Goal: Transaction & Acquisition: Book appointment/travel/reservation

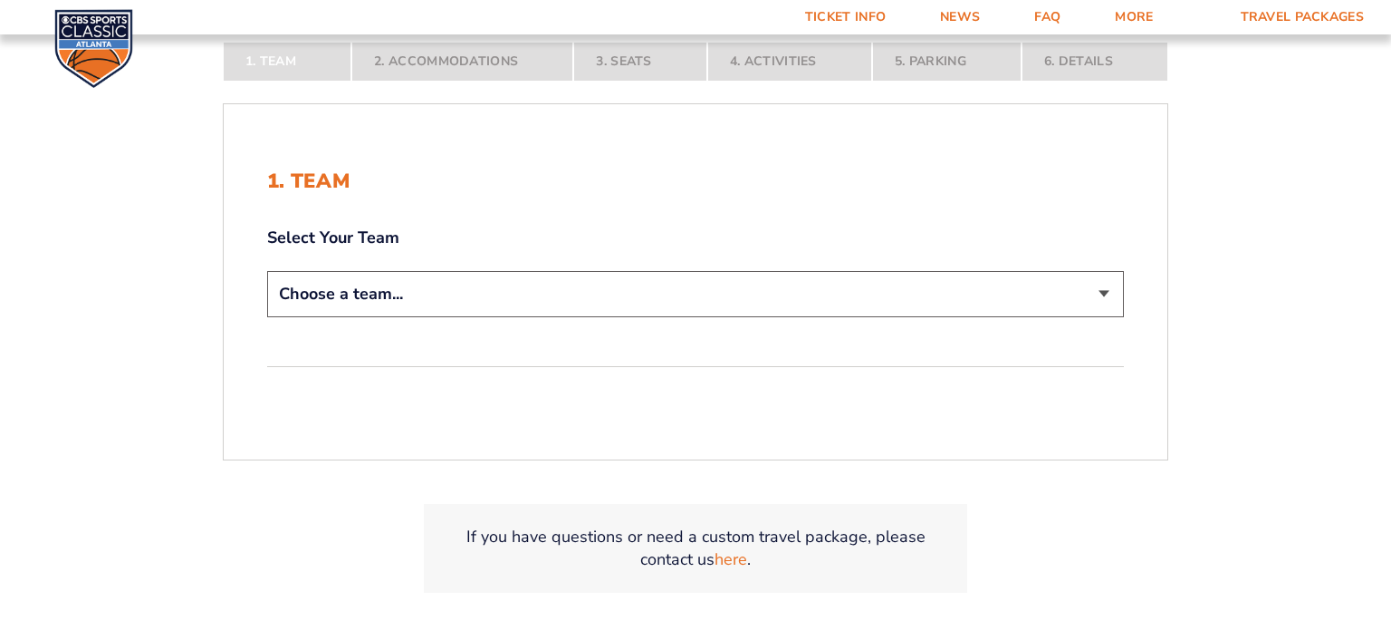
scroll to position [351, 0]
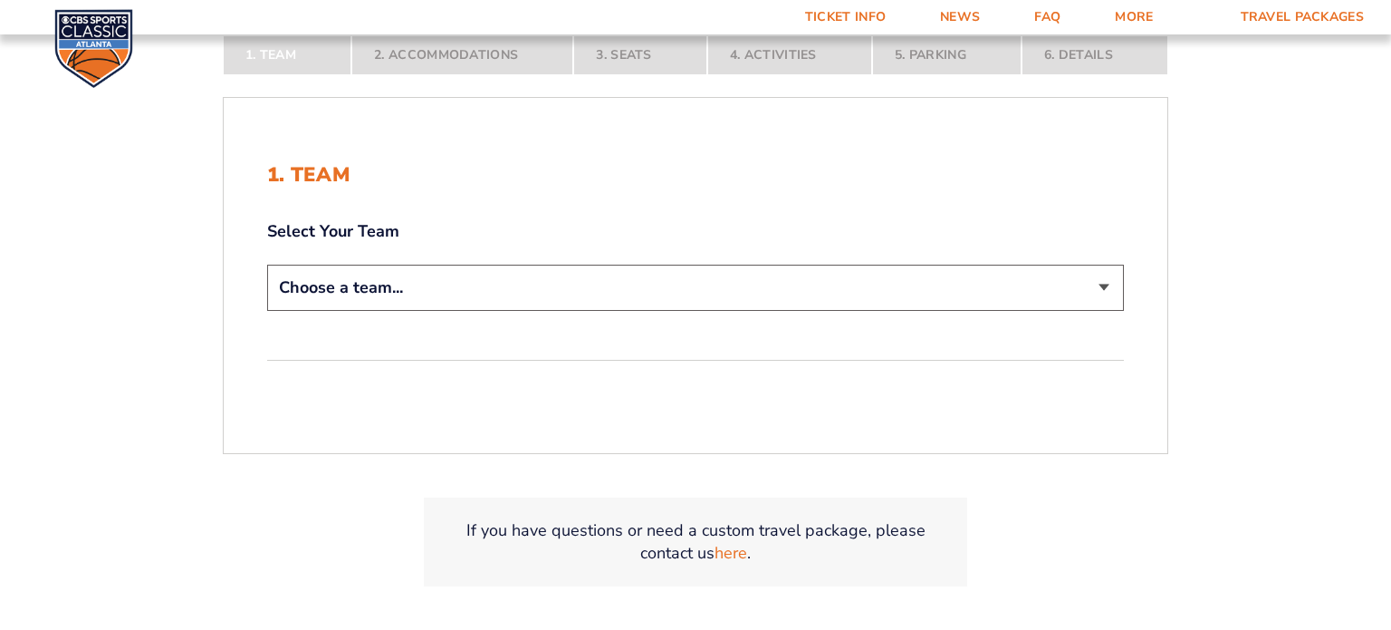
click at [1109, 280] on select "Choose a team... [US_STATE] Wildcats [US_STATE] State Buckeyes [US_STATE] Tar H…" at bounding box center [695, 287] width 857 height 46
select select "12956"
click at [267, 264] on select "Choose a team... [US_STATE] Wildcats [US_STATE] State Buckeyes [US_STATE] Tar H…" at bounding box center [695, 287] width 857 height 46
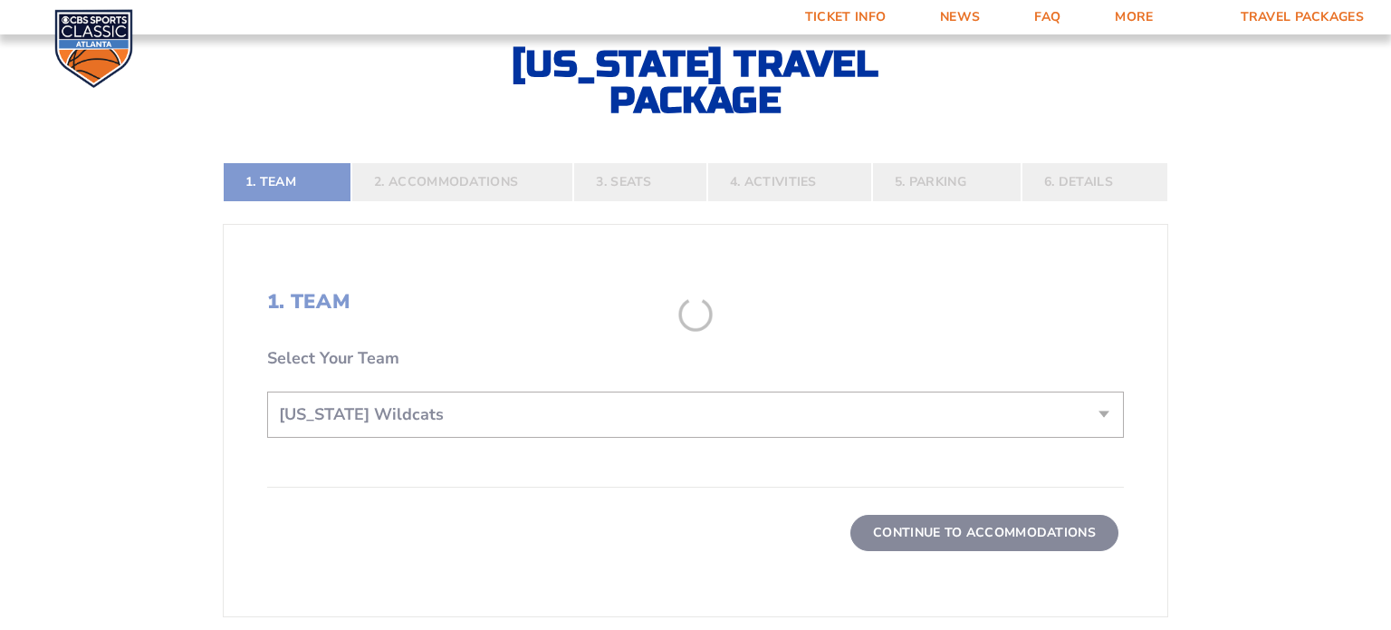
scroll to position [477, 0]
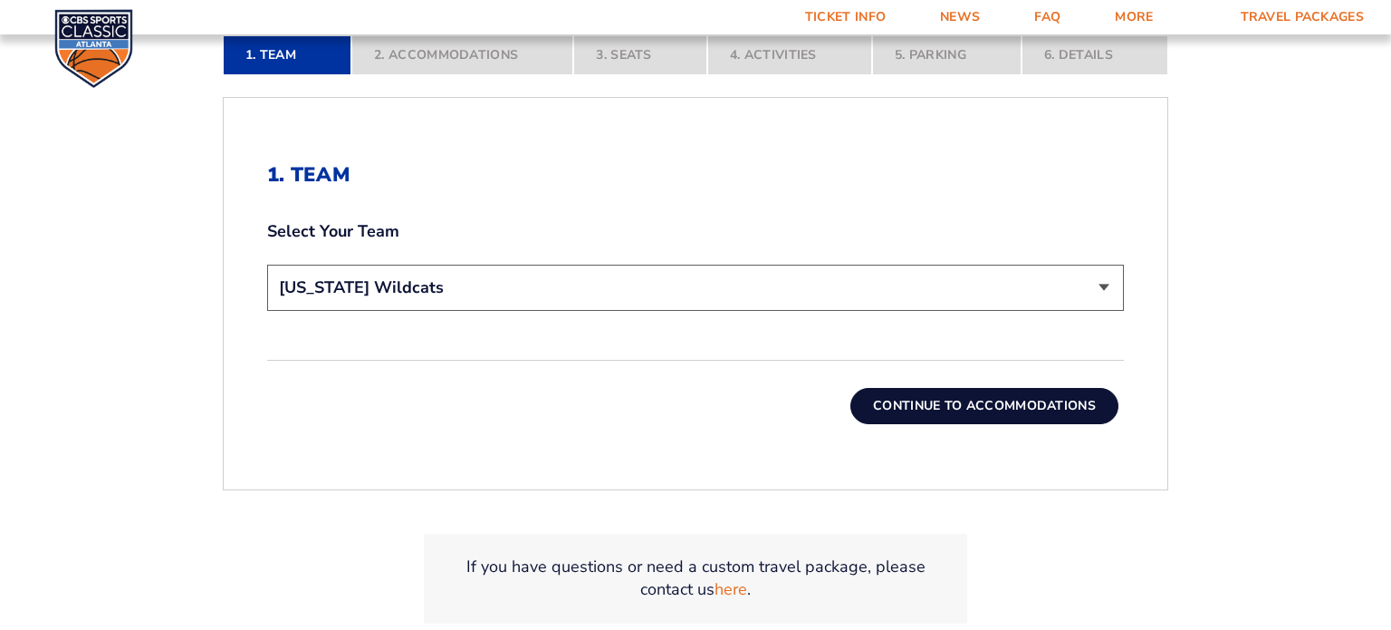
click at [1042, 402] on button "Continue To Accommodations" at bounding box center [985, 406] width 268 height 36
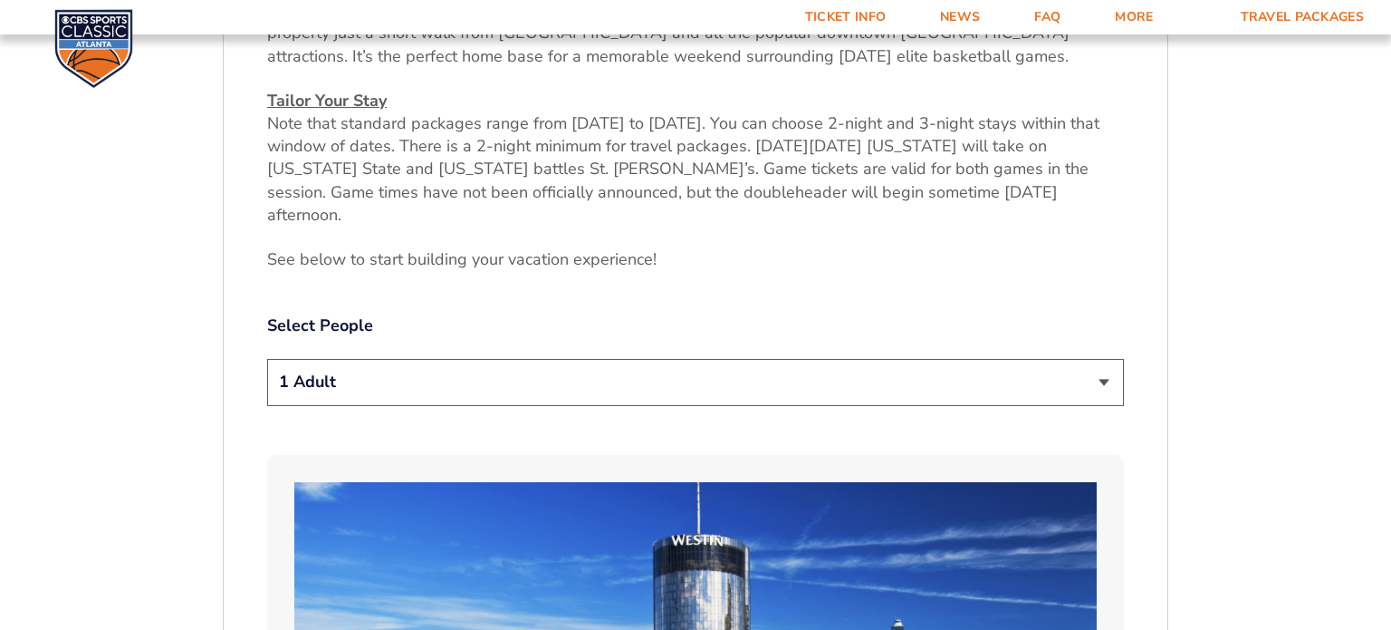
scroll to position [790, 0]
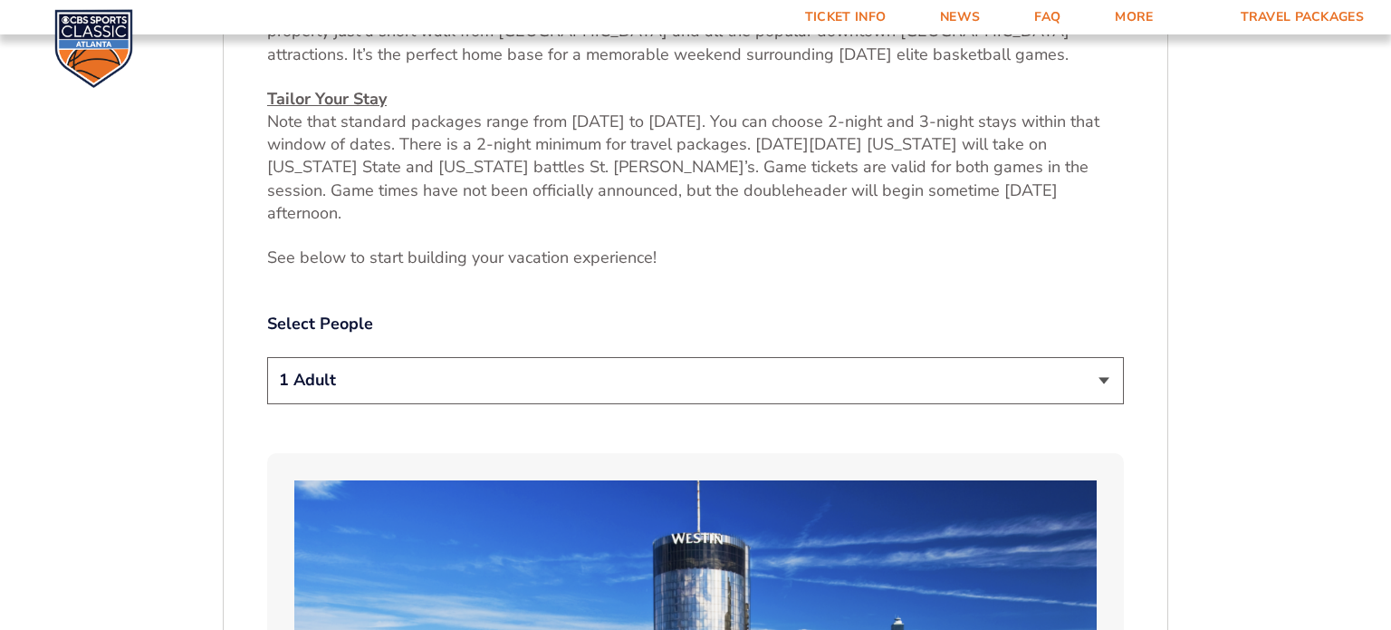
click at [1091, 377] on select "1 Adult 2 Adults 3 Adults 4 Adults 2 Adults + 1 Child 2 Adults + 2 Children 2 A…" at bounding box center [695, 380] width 857 height 46
click at [267, 357] on select "1 Adult 2 Adults 3 Adults 4 Adults 2 Adults + 1 Child 2 Adults + 2 Children 2 A…" at bounding box center [695, 380] width 857 height 46
click at [1093, 373] on select "1 Adult 2 Adults 3 Adults 4 Adults 2 Adults + 1 Child 2 Adults + 2 Children 2 A…" at bounding box center [695, 380] width 857 height 46
click at [267, 357] on select "1 Adult 2 Adults 3 Adults 4 Adults 2 Adults + 1 Child 2 Adults + 2 Children 2 A…" at bounding box center [695, 380] width 857 height 46
click at [1098, 363] on select "1 Adult 2 Adults 3 Adults 4 Adults 2 Adults + 1 Child 2 Adults + 2 Children 2 A…" at bounding box center [695, 380] width 857 height 46
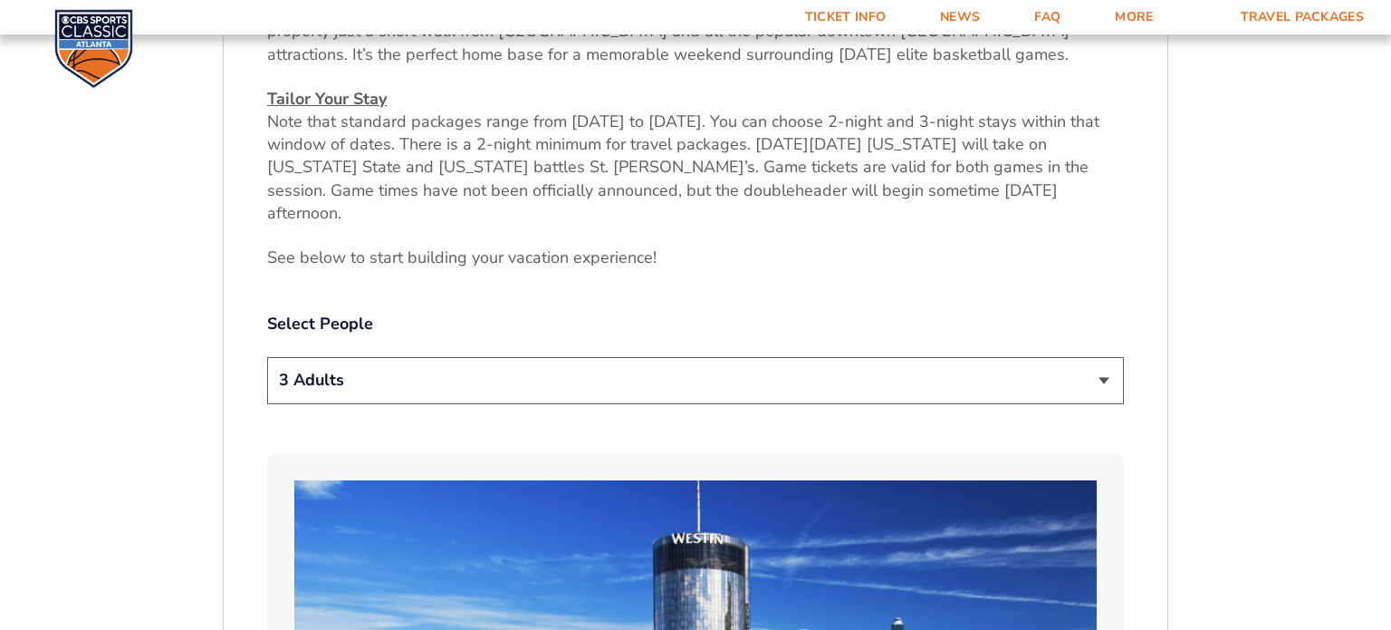
click at [267, 357] on select "1 Adult 2 Adults 3 Adults 4 Adults 2 Adults + 1 Child 2 Adults + 2 Children 2 A…" at bounding box center [695, 380] width 857 height 46
click at [1090, 362] on select "1 Adult 2 Adults 3 Adults 4 Adults 2 Adults + 1 Child 2 Adults + 2 Children 2 A…" at bounding box center [695, 380] width 857 height 46
select select "2 Adults"
click at [267, 357] on select "1 Adult 2 Adults 3 Adults 4 Adults 2 Adults + 1 Child 2 Adults + 2 Children 2 A…" at bounding box center [695, 380] width 857 height 46
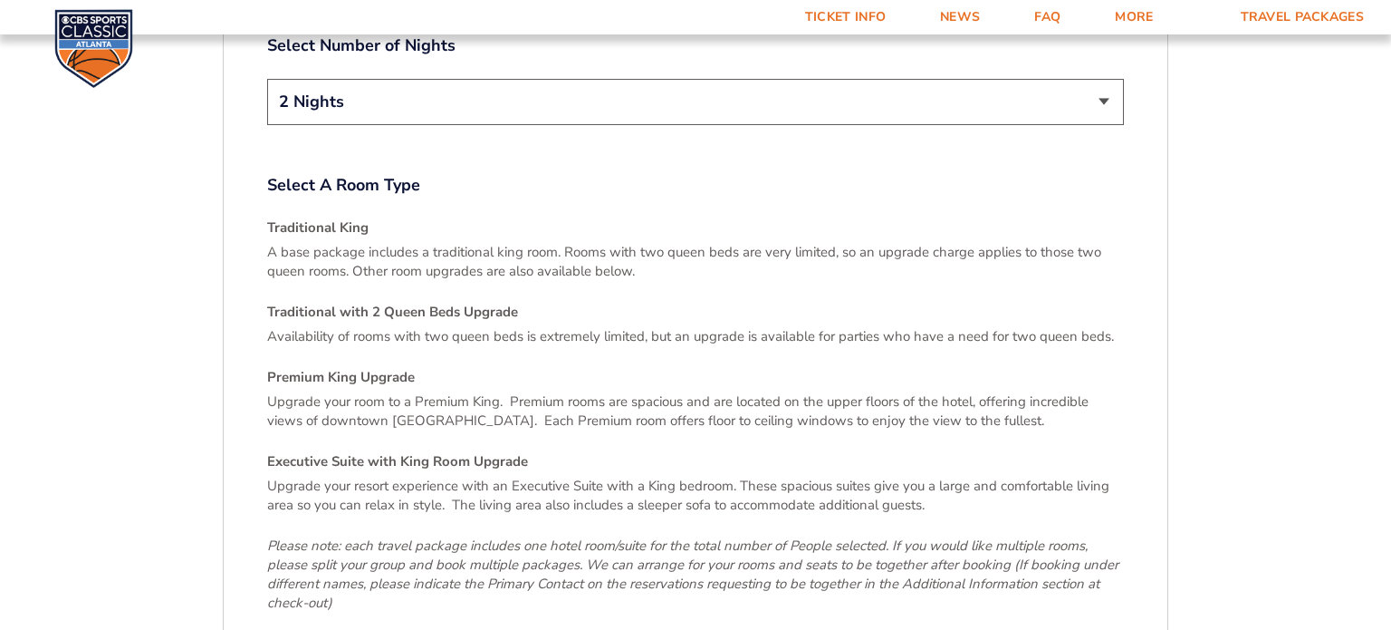
scroll to position [2501, 0]
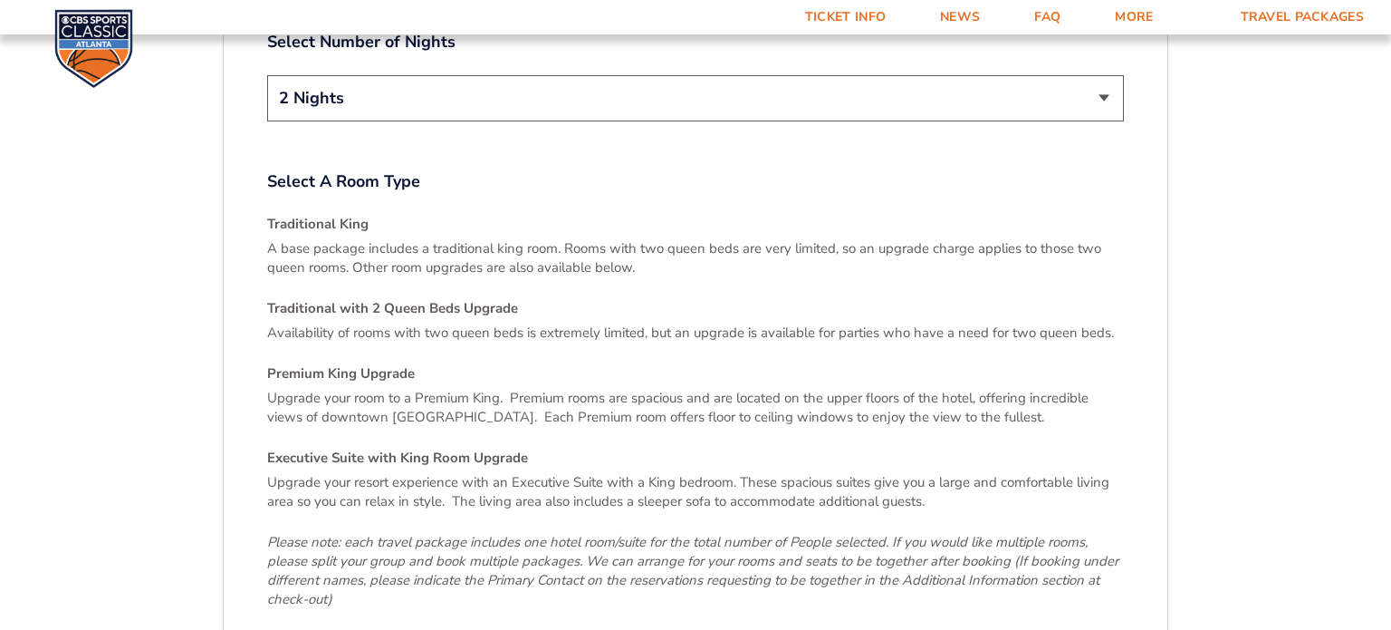
click at [1046, 275] on div "Traditional King A base package includes a traditional king room. Rooms with tw…" at bounding box center [695, 412] width 857 height 394
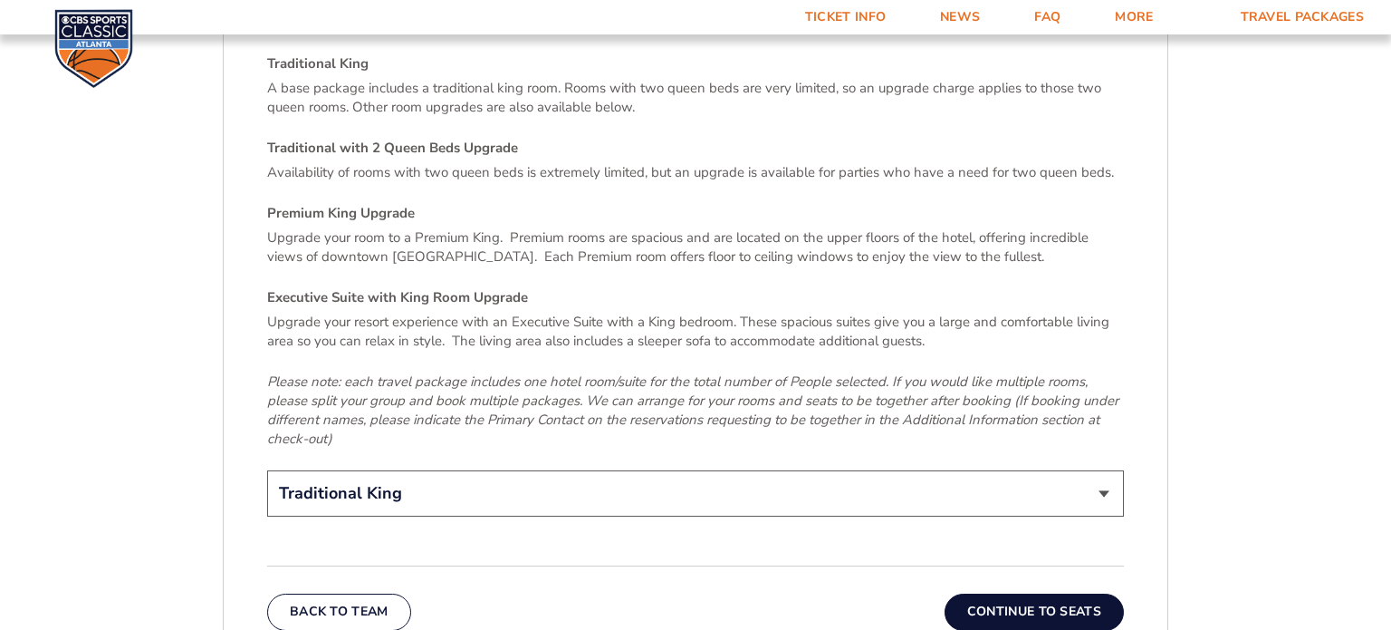
scroll to position [2688, 0]
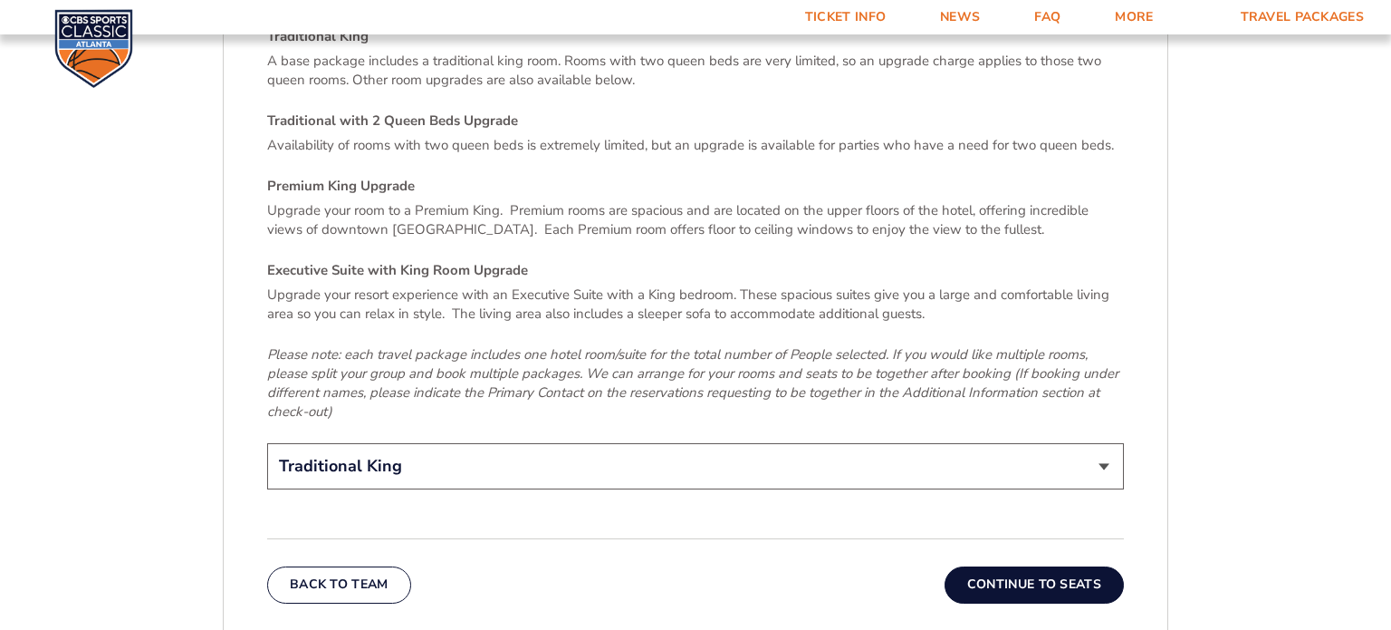
click at [1101, 443] on select "Traditional King Traditional with 2 Queen Beds Upgrade (+$95 per night) Premium…" at bounding box center [695, 466] width 857 height 46
select select "Traditional with 2 Queen Beds Upgrade"
click at [267, 443] on select "Traditional King Traditional with 2 Queen Beds Upgrade (+$95 per night) Premium…" at bounding box center [695, 466] width 857 height 46
click at [1090, 566] on button "Continue To Seats" at bounding box center [1034, 584] width 179 height 36
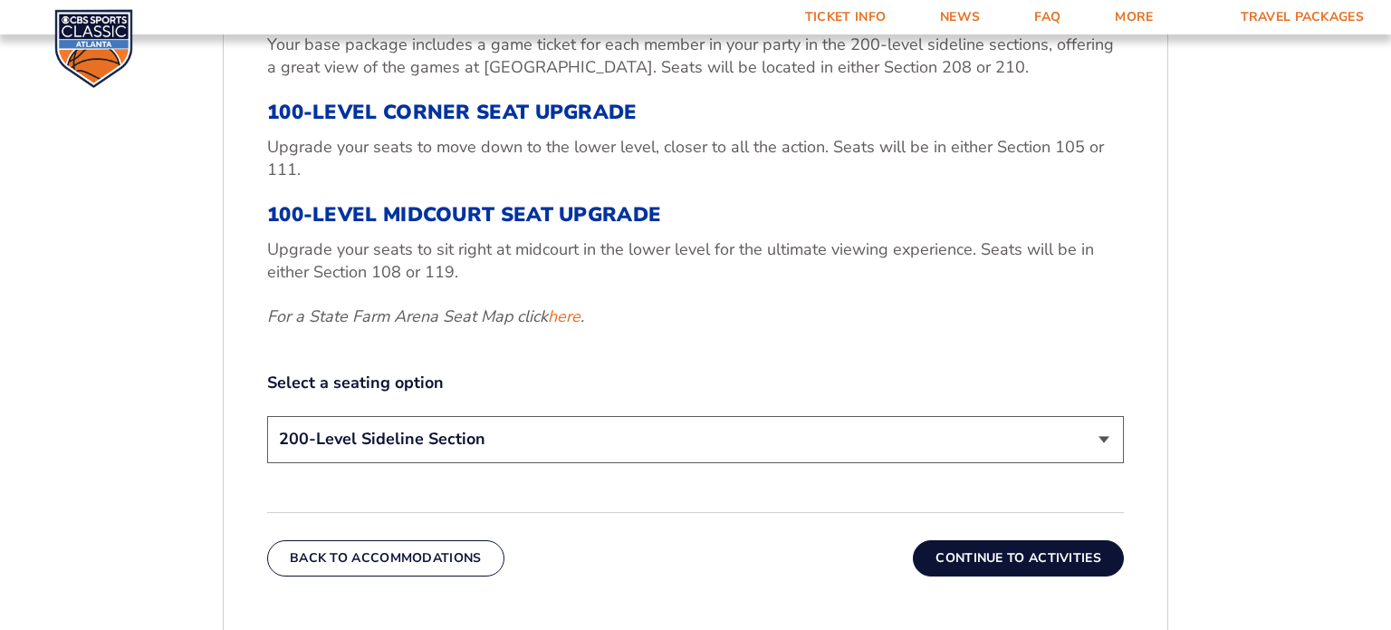
scroll to position [702, 0]
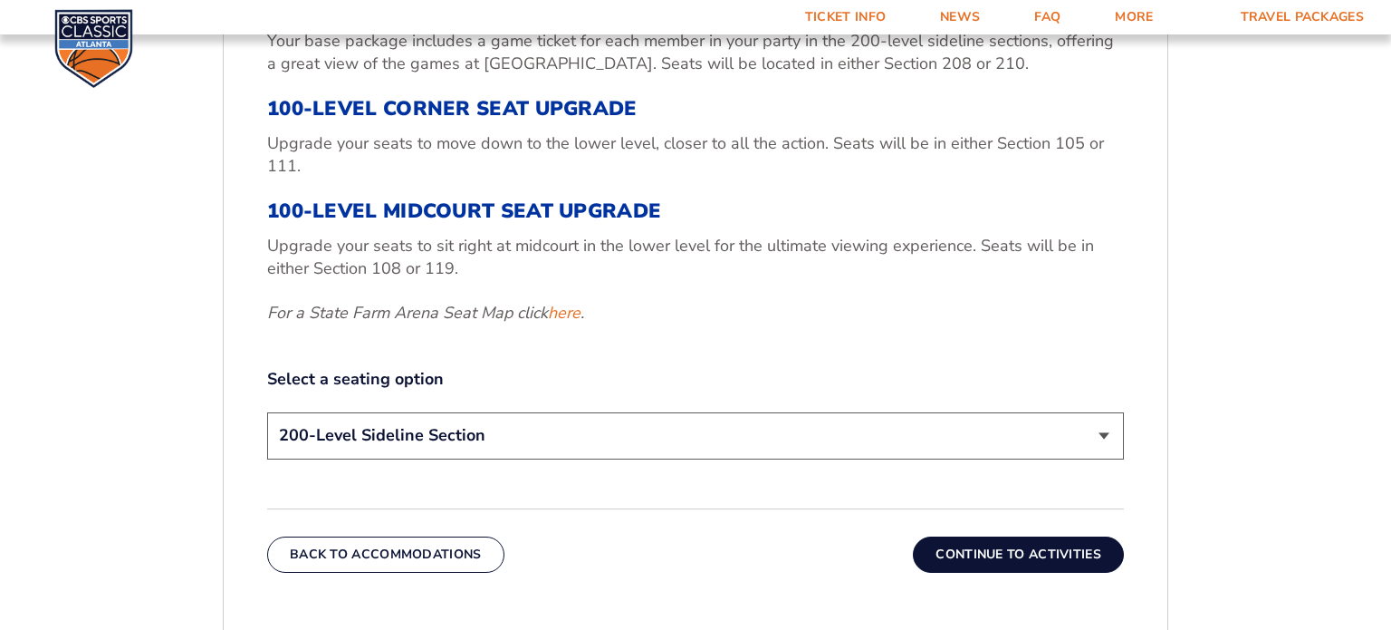
click at [1078, 562] on button "Continue To Activities" at bounding box center [1018, 554] width 211 height 36
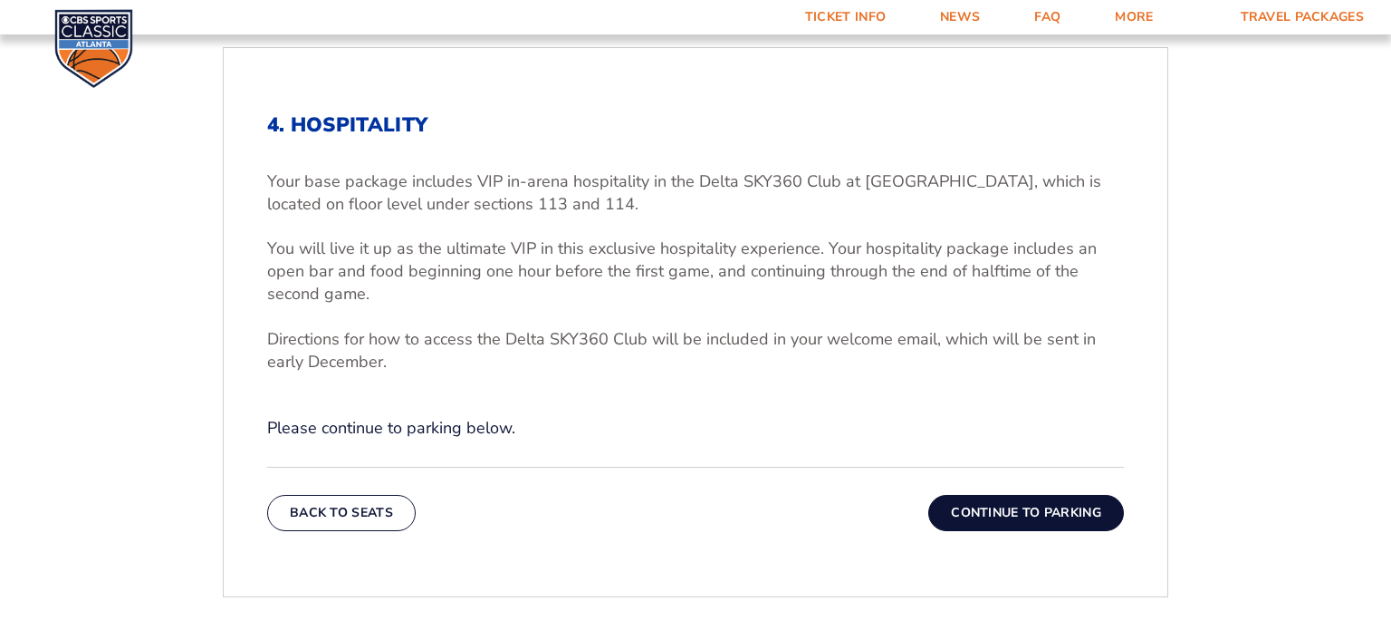
scroll to position [542, 0]
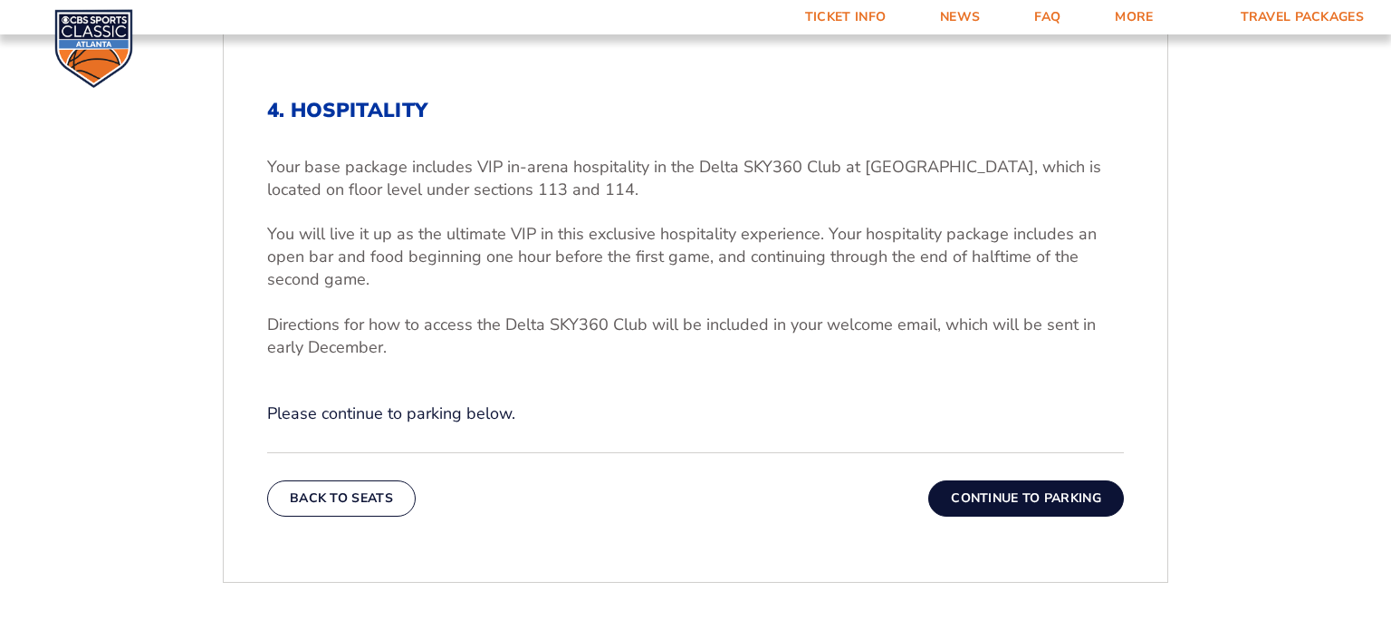
click at [1072, 504] on button "Continue To Parking" at bounding box center [1026, 498] width 196 height 36
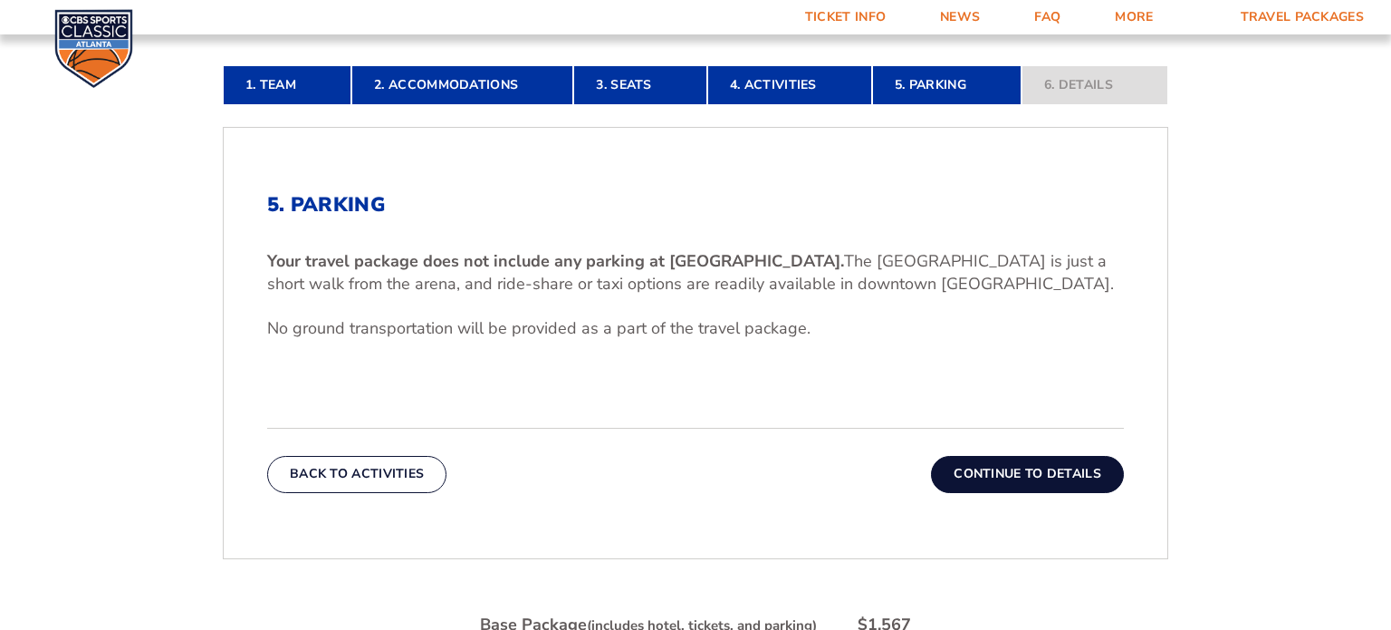
scroll to position [450, 0]
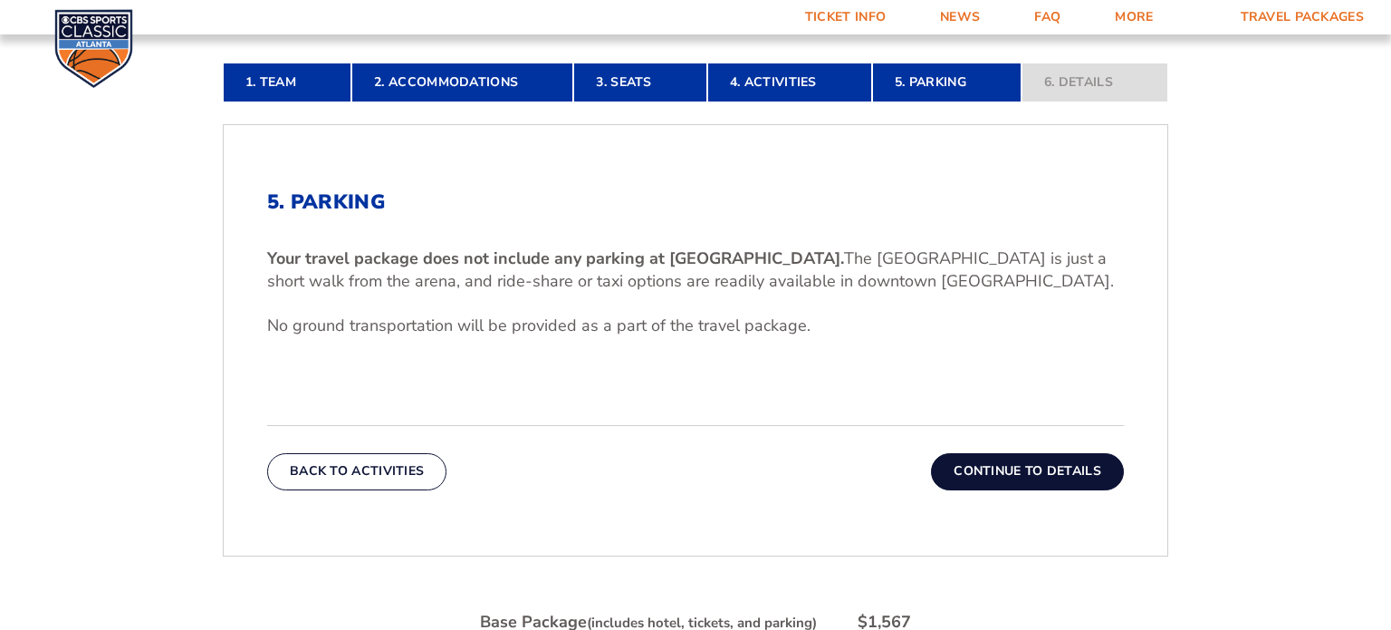
click at [1057, 475] on button "Continue To Details" at bounding box center [1027, 471] width 193 height 36
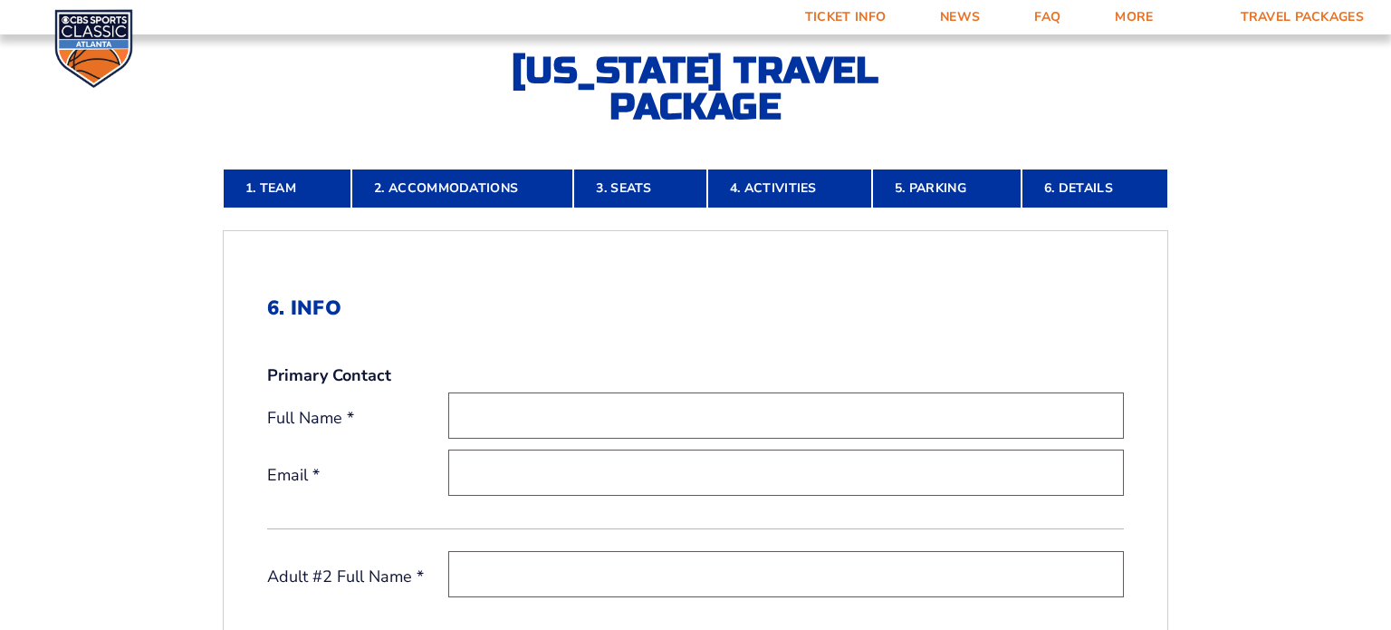
scroll to position [343, 0]
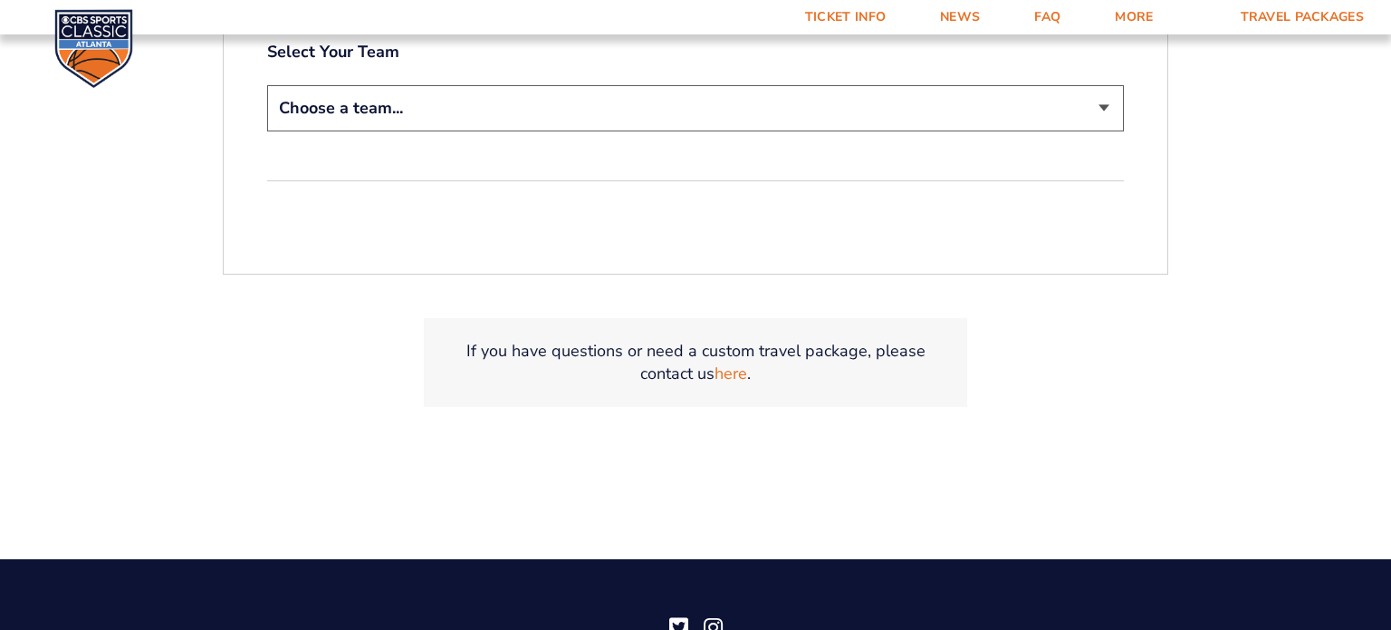
scroll to position [542, 0]
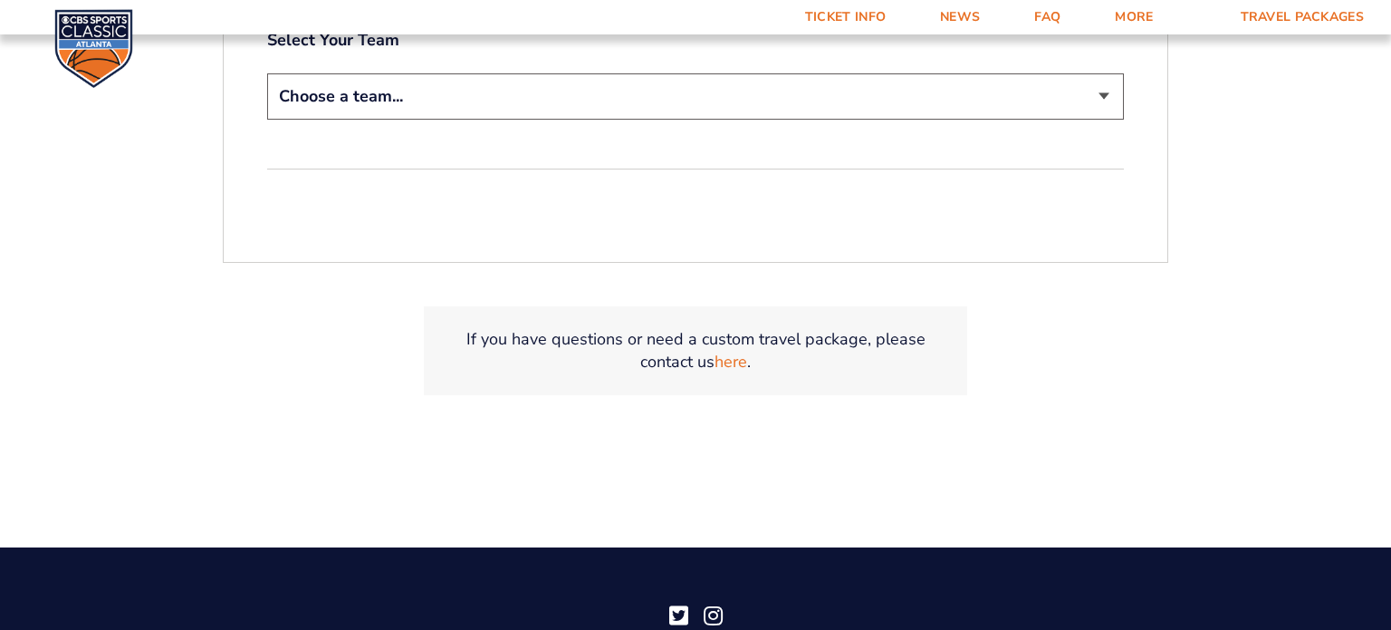
click at [1113, 94] on select "Choose a team... [US_STATE] Wildcats [US_STATE] State Buckeyes [US_STATE] Tar H…" at bounding box center [695, 96] width 857 height 46
select select "12956"
click at [267, 73] on select "Choose a team... [US_STATE] Wildcats [US_STATE] State Buckeyes [US_STATE] Tar H…" at bounding box center [695, 96] width 857 height 46
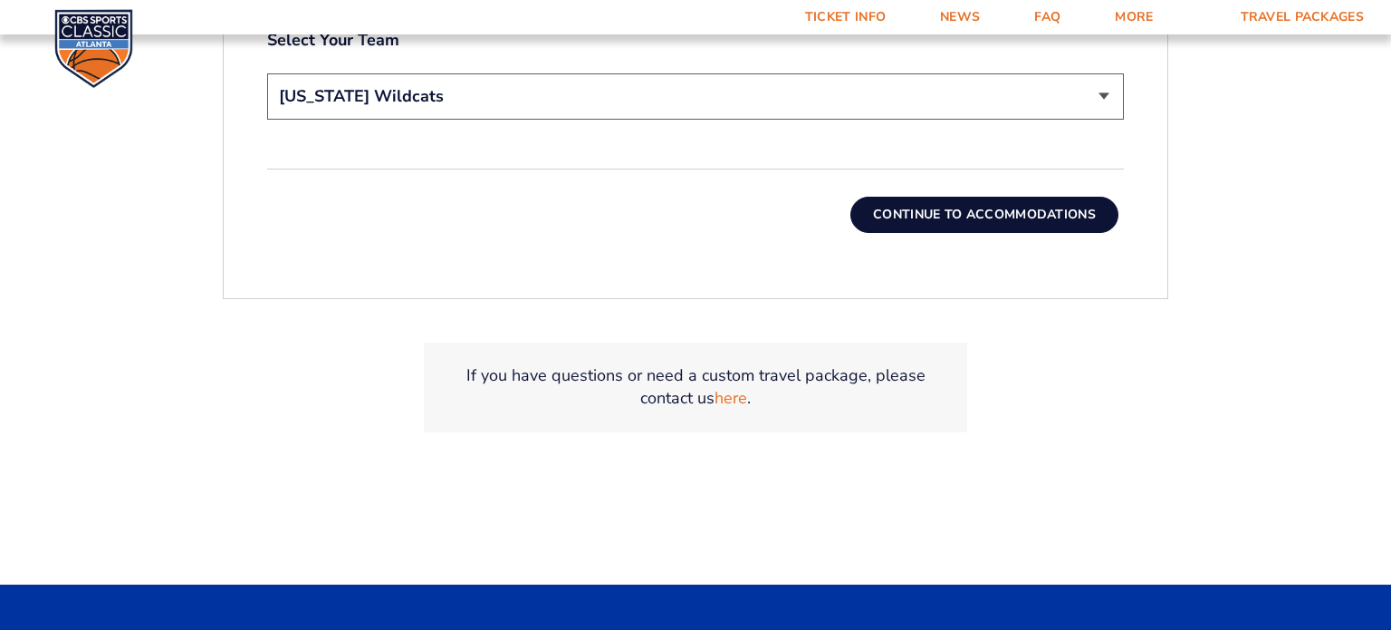
click at [1077, 216] on button "Continue To Accommodations" at bounding box center [985, 215] width 268 height 36
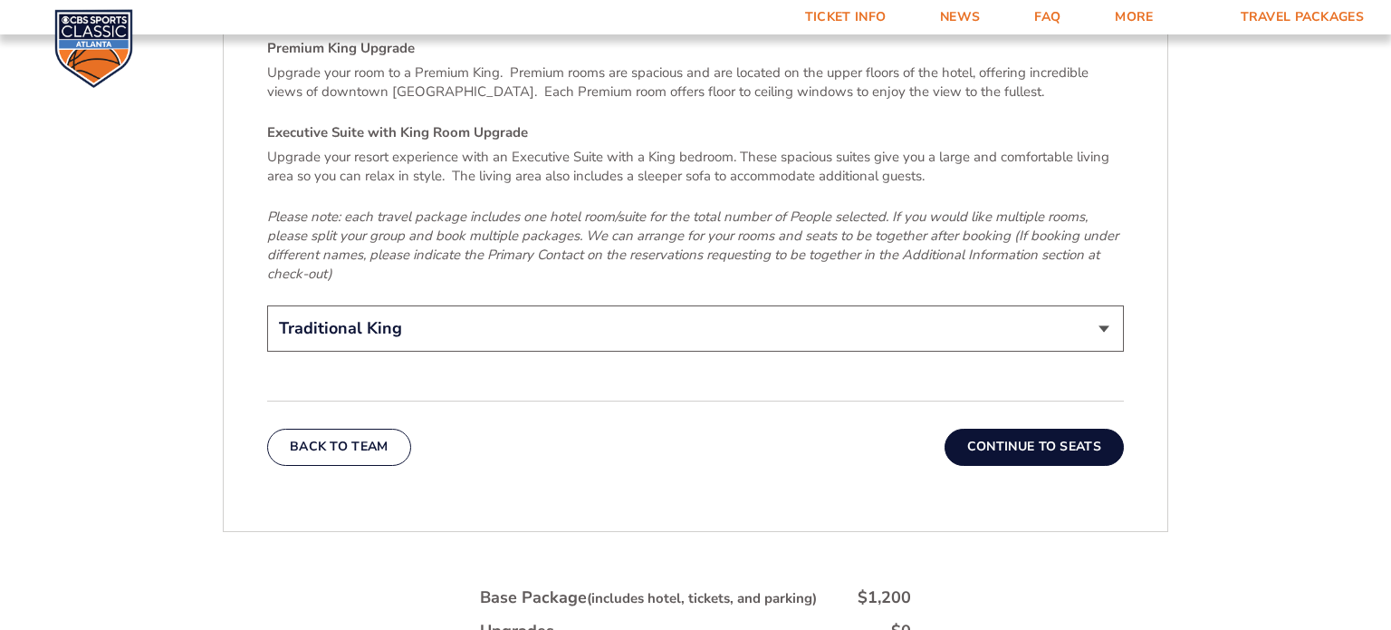
click at [1067, 428] on button "Continue To Seats" at bounding box center [1034, 446] width 179 height 36
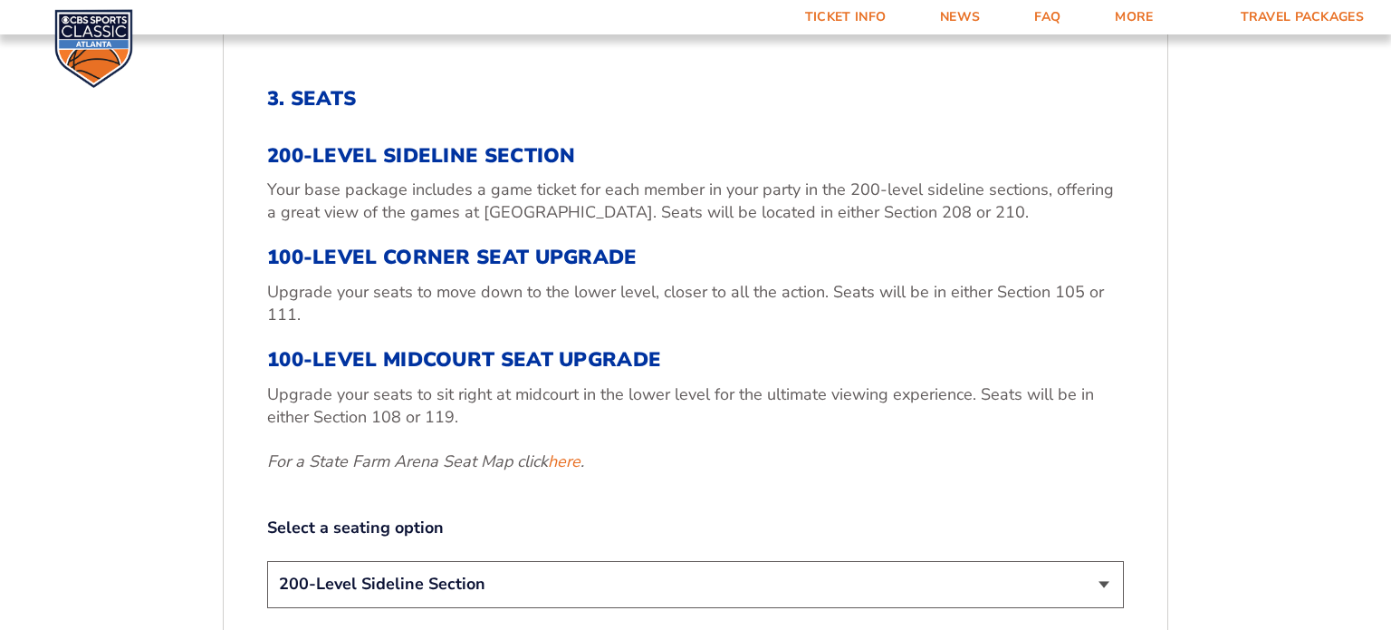
scroll to position [574, 0]
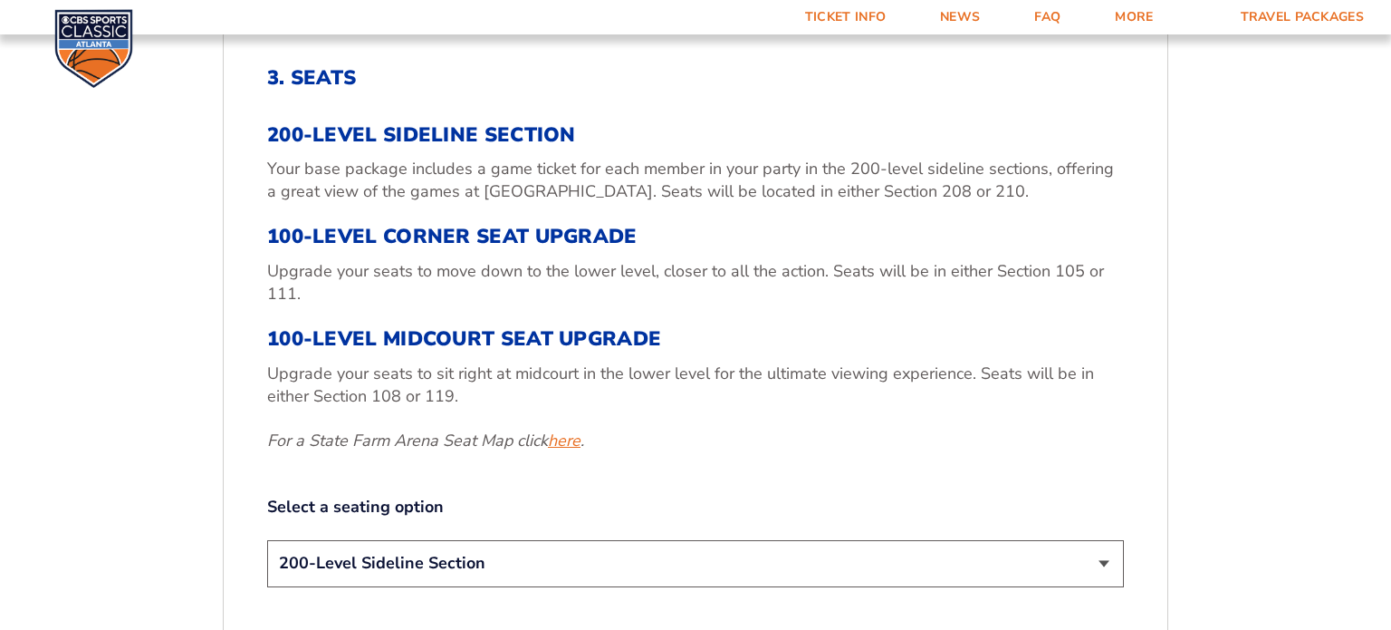
click at [575, 451] on link "here" at bounding box center [564, 440] width 33 height 23
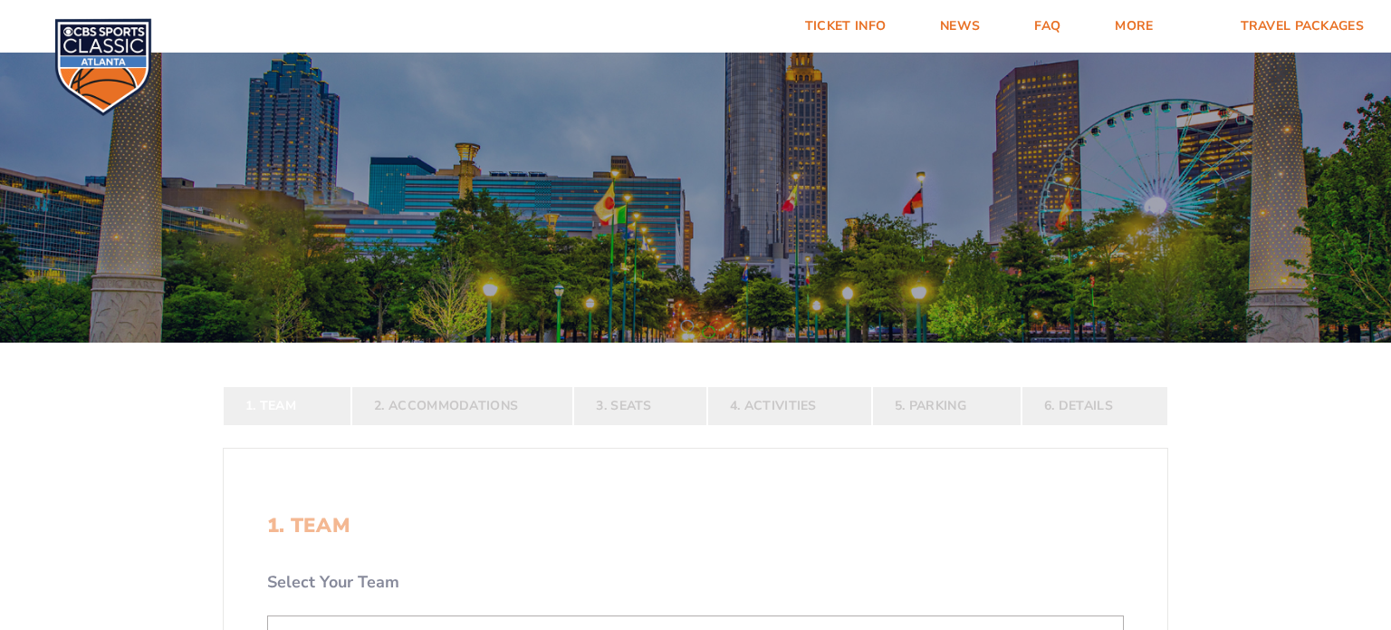
click at [870, 171] on div at bounding box center [695, 192] width 1391 height 299
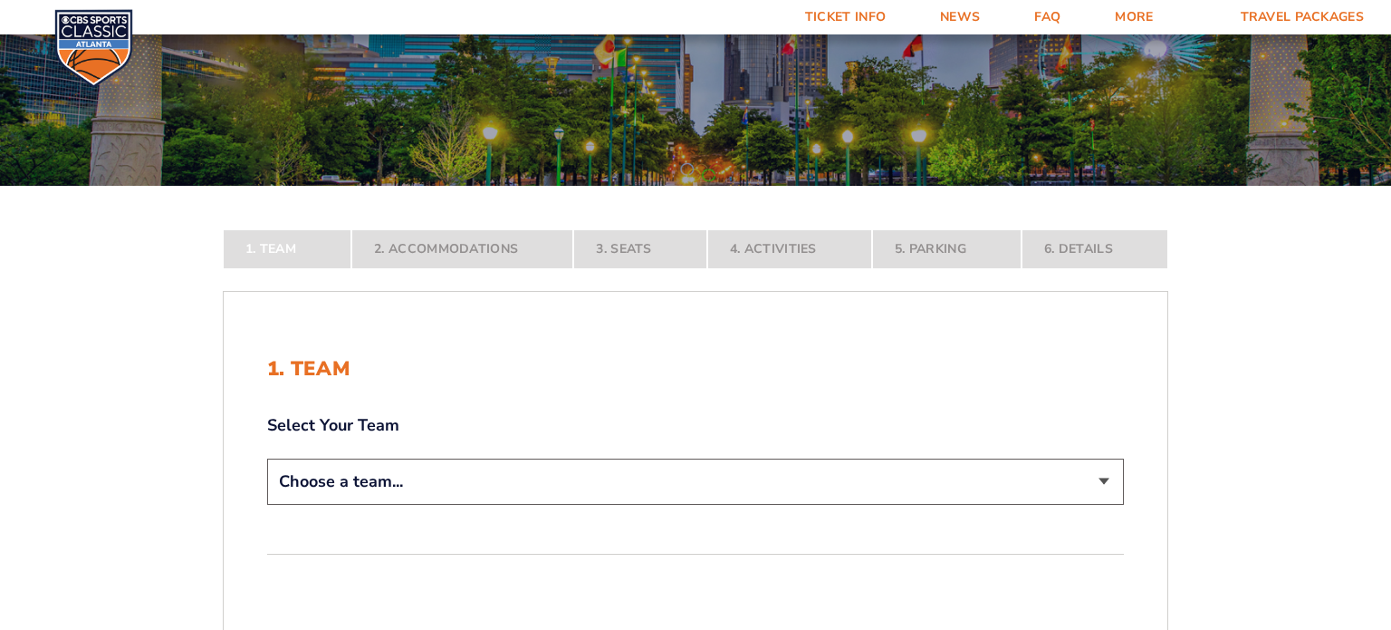
scroll to position [161, 0]
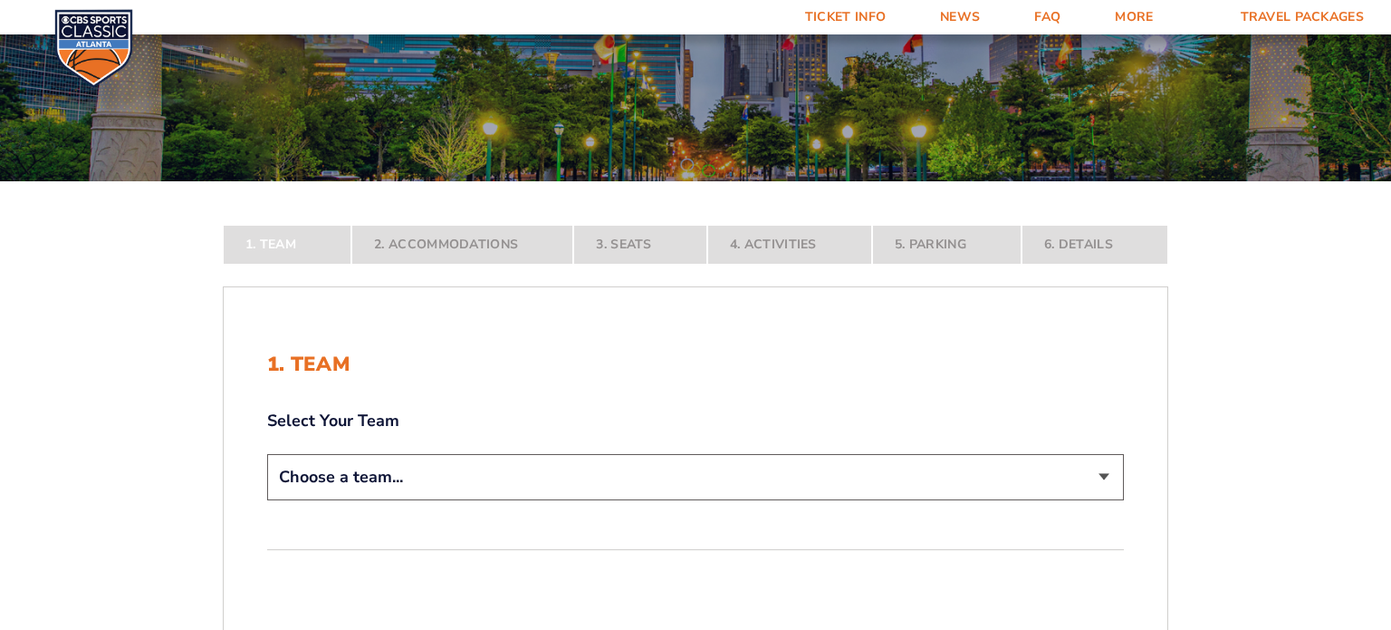
click at [1097, 485] on select "Choose a team... [US_STATE] Wildcats [US_STATE] State Buckeyes [US_STATE] Tar H…" at bounding box center [695, 477] width 857 height 46
select select "20108"
click at [267, 500] on select "Choose a team... [US_STATE] Wildcats [US_STATE] State Buckeyes [US_STATE] Tar H…" at bounding box center [695, 477] width 857 height 46
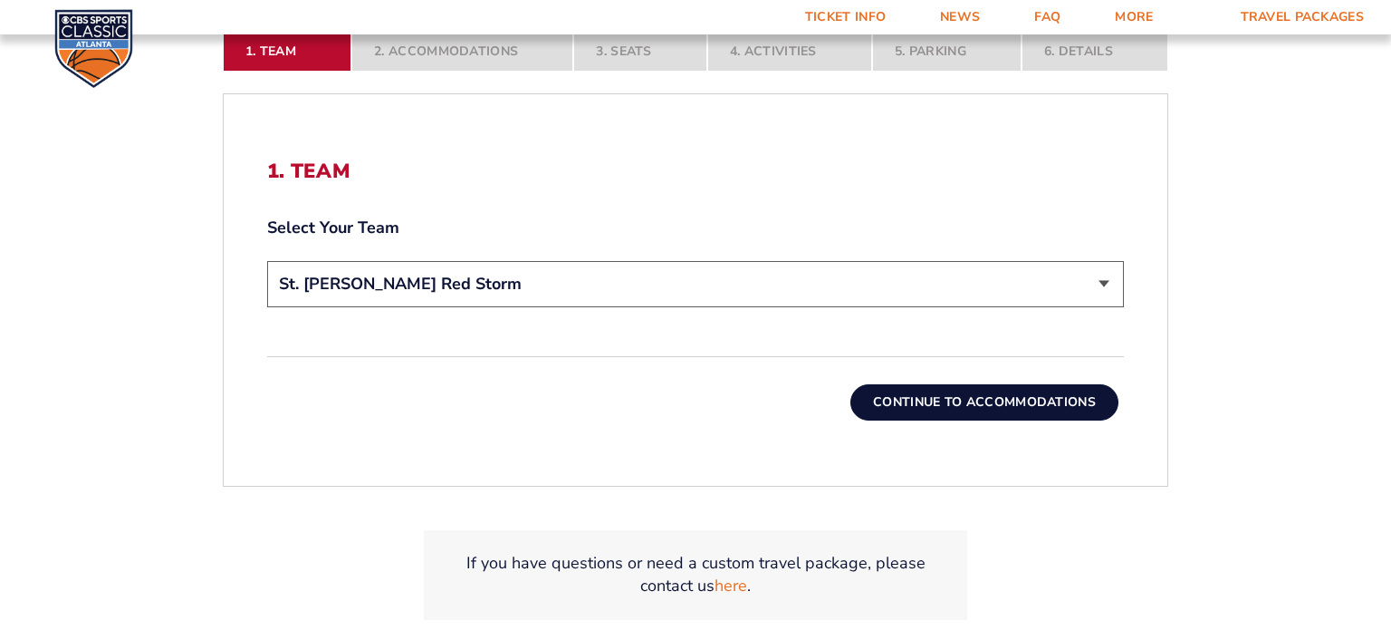
click at [1052, 402] on button "Continue To Accommodations" at bounding box center [985, 402] width 268 height 36
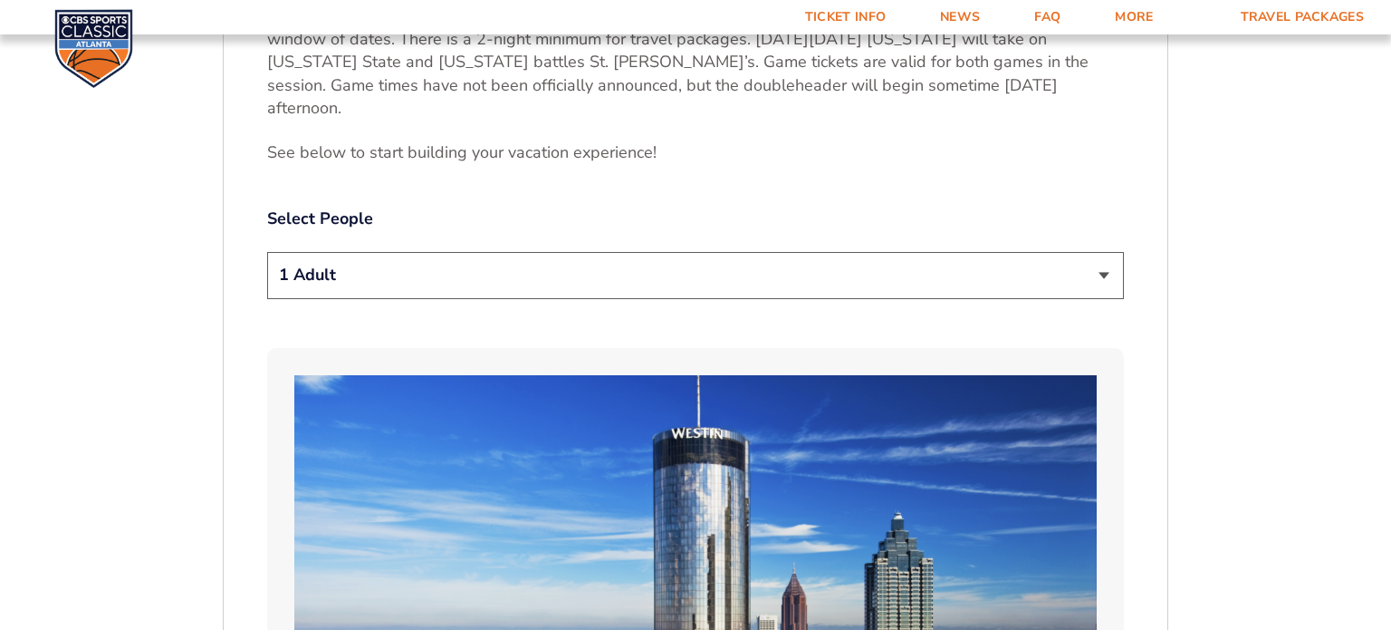
scroll to position [889, 0]
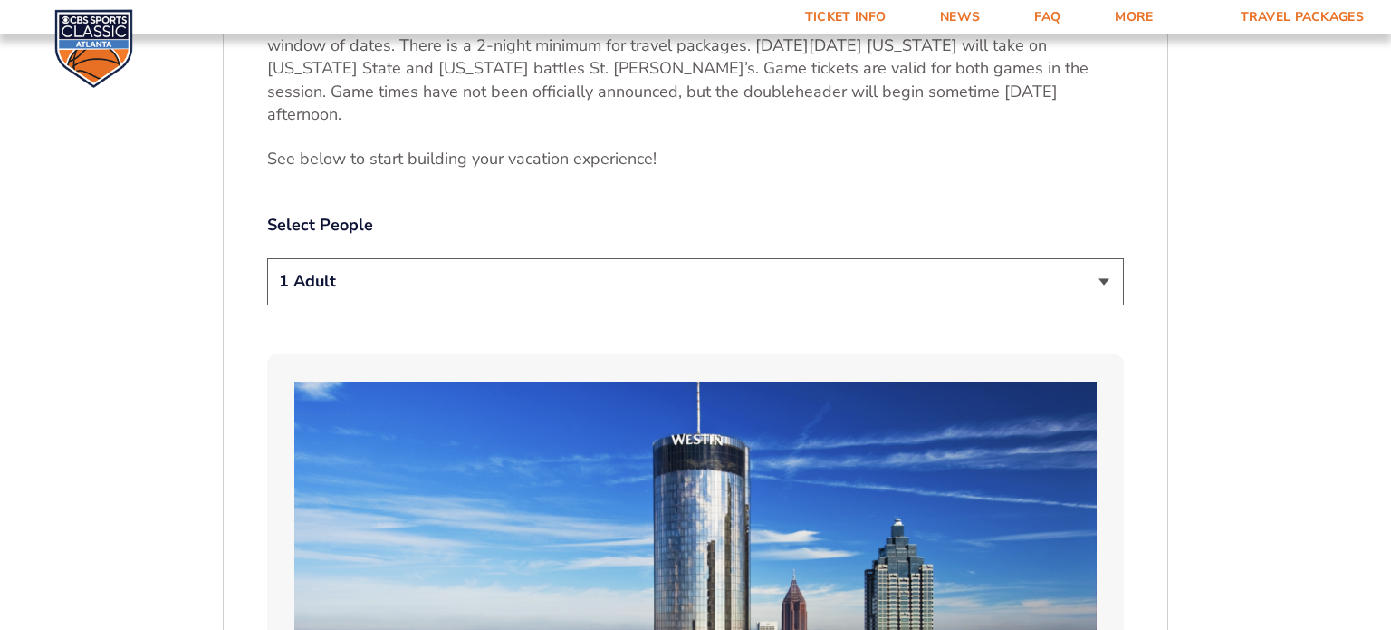
click at [1101, 271] on select "1 Adult 2 Adults 3 Adults 4 Adults 2 Adults + 1 Child 2 Adults + 2 Children 2 A…" at bounding box center [695, 281] width 857 height 46
click at [267, 258] on select "1 Adult 2 Adults 3 Adults 4 Adults 2 Adults + 1 Child 2 Adults + 2 Children 2 A…" at bounding box center [695, 281] width 857 height 46
click at [1109, 262] on select "1 Adult 2 Adults 3 Adults 4 Adults 2 Adults + 1 Child 2 Adults + 2 Children 2 A…" at bounding box center [695, 281] width 857 height 46
select select "2 Adults"
click at [267, 258] on select "1 Adult 2 Adults 3 Adults 4 Adults 2 Adults + 1 Child 2 Adults + 2 Children 2 A…" at bounding box center [695, 281] width 857 height 46
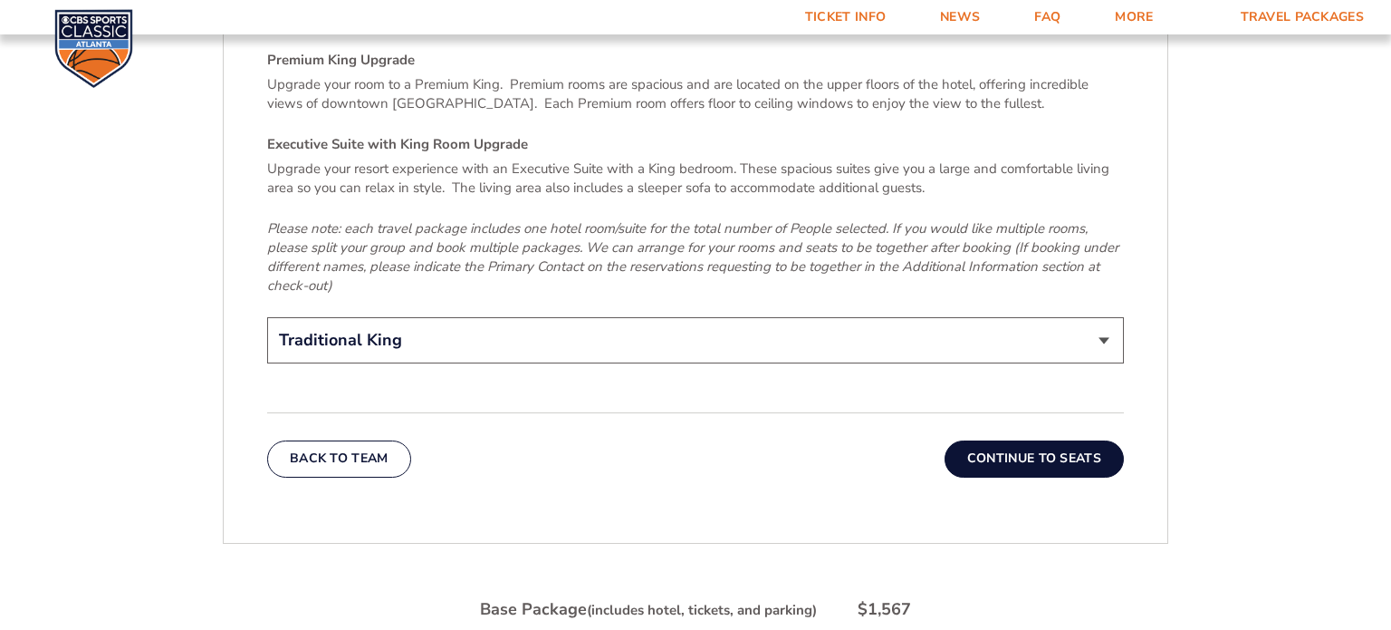
scroll to position [2813, 0]
click at [1101, 318] on select "Traditional King Traditional with 2 Queen Beds Upgrade (+$95 per night) Premium…" at bounding box center [695, 341] width 857 height 46
select select "Premium King Upgrade"
click at [267, 318] on select "Traditional King Traditional with 2 Queen Beds Upgrade (+$95 per night) Premium…" at bounding box center [695, 341] width 857 height 46
click at [1056, 441] on button "Continue To Seats" at bounding box center [1034, 459] width 179 height 36
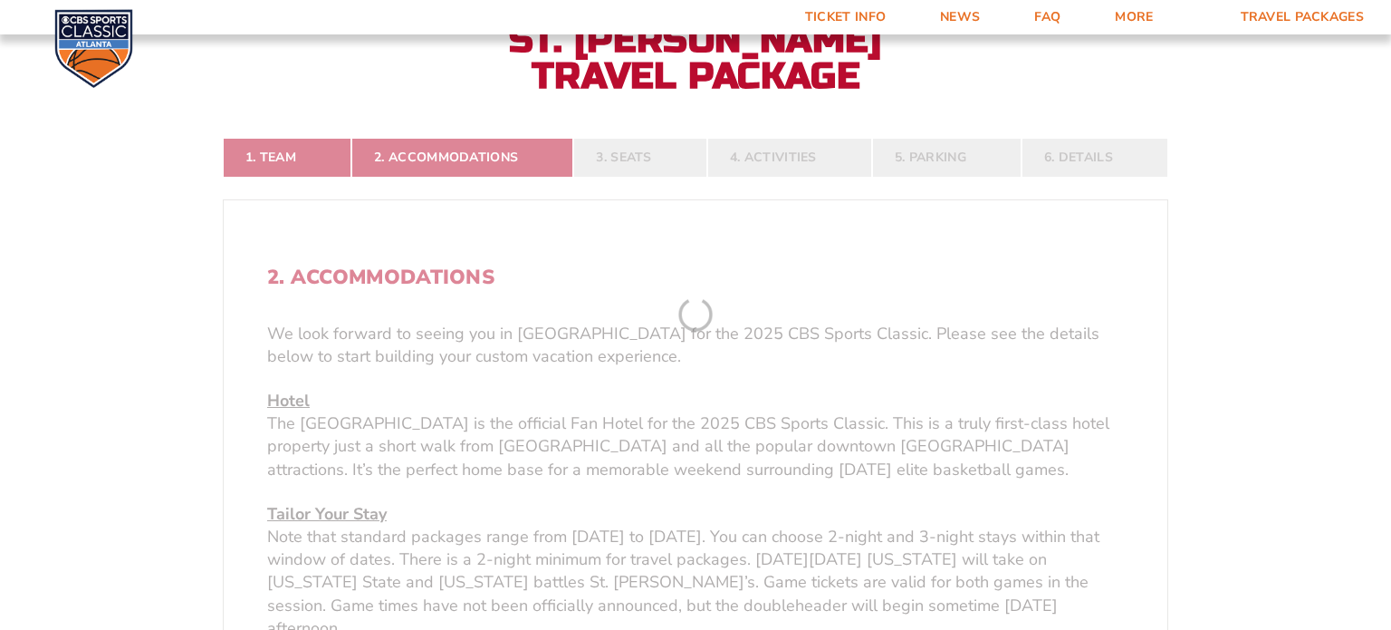
scroll to position [297, 0]
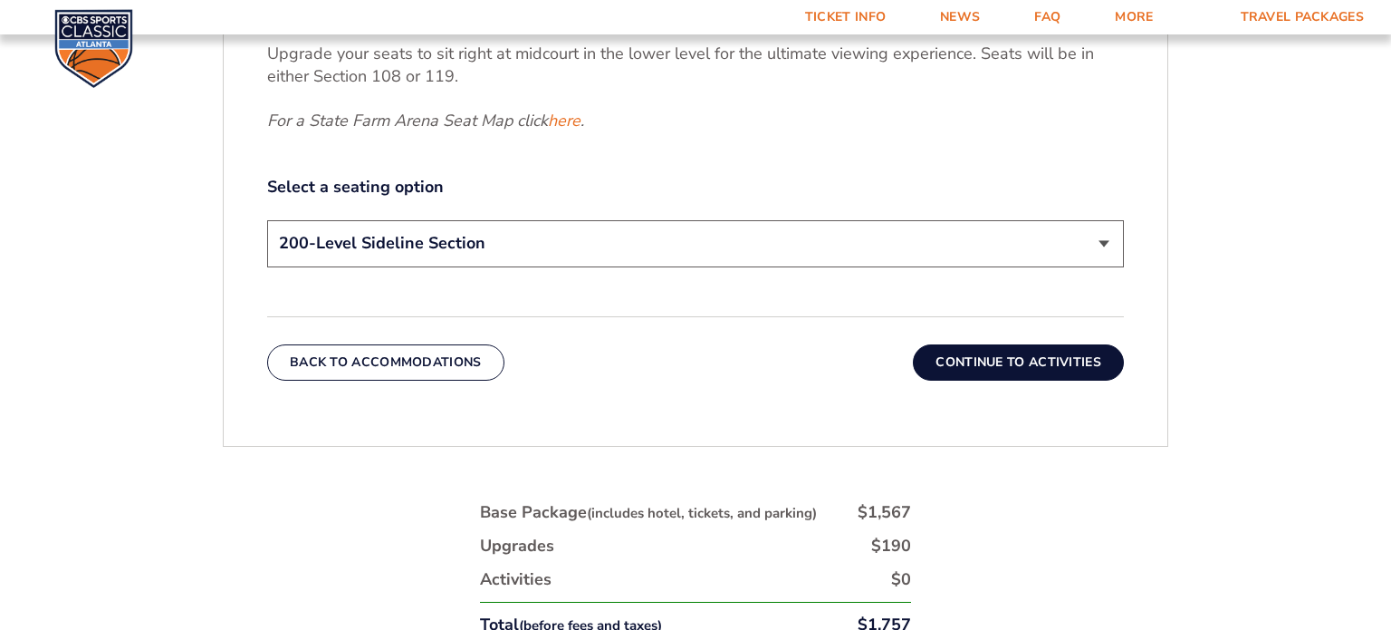
click at [1043, 358] on button "Continue To Activities" at bounding box center [1018, 362] width 211 height 36
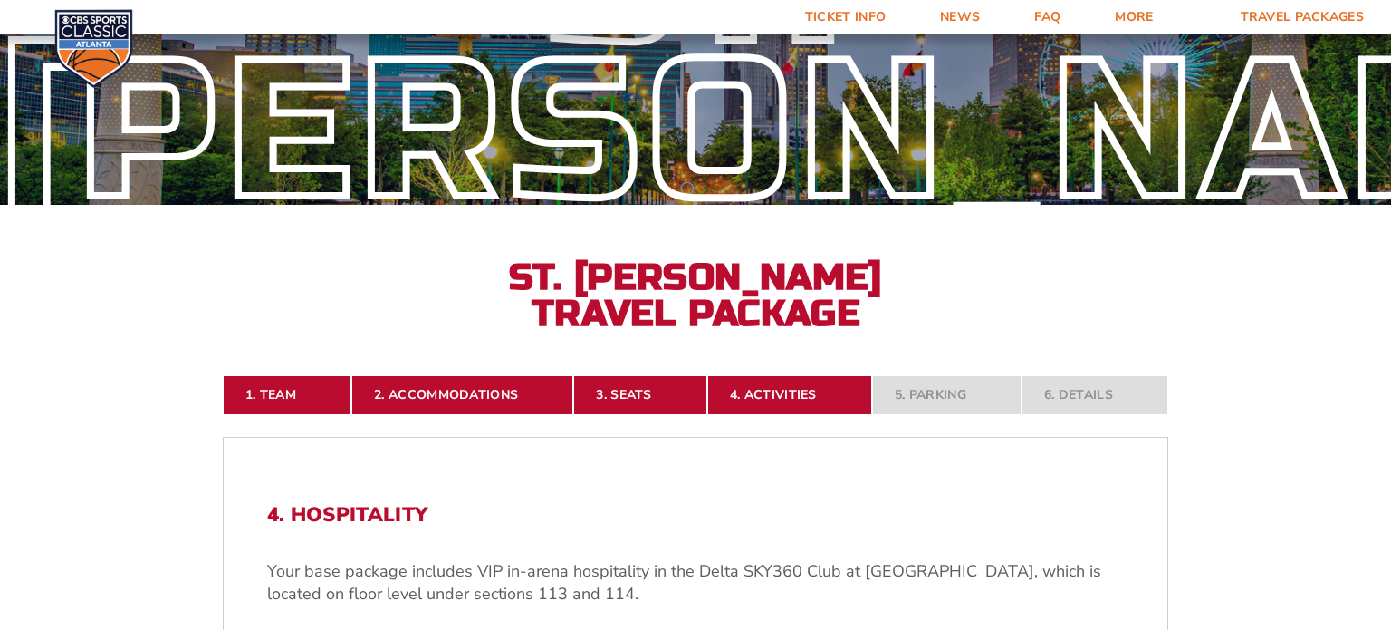
scroll to position [0, 0]
